Goal: Task Accomplishment & Management: Use online tool/utility

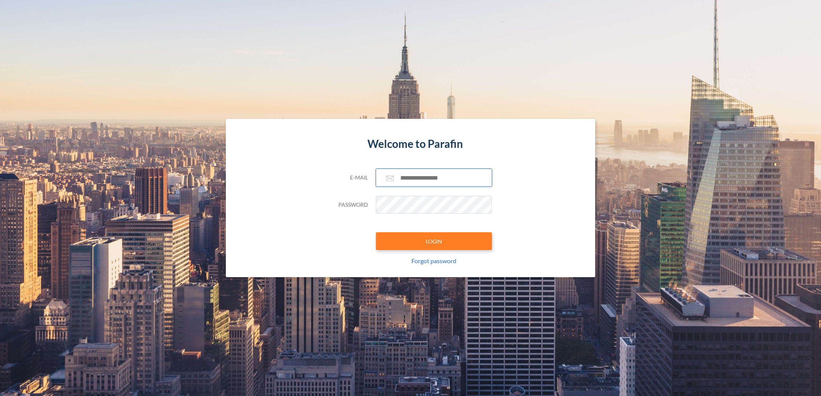
click at [407, 179] on input "text" at bounding box center [434, 178] width 116 height 18
paste input "**********"
type input "**********"
click at [411, 236] on button "LOGIN" at bounding box center [434, 241] width 116 height 18
